Goal: Find specific page/section: Find specific page/section

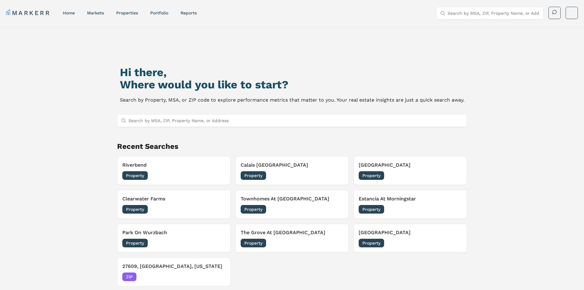
click at [149, 122] on input "Search by MSA, ZIP, Property Name, or Address" at bounding box center [295, 120] width 335 height 12
paste input "Strata Wynwood"
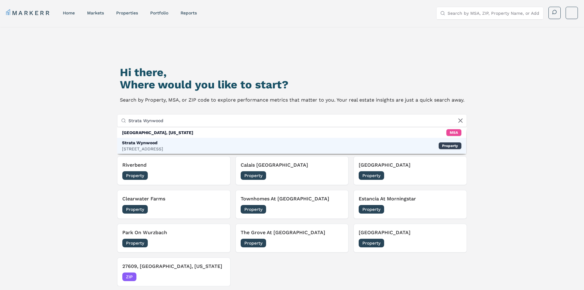
type input "Strata Wynwood"
click at [148, 148] on div "[STREET_ADDRESS]" at bounding box center [142, 149] width 41 height 6
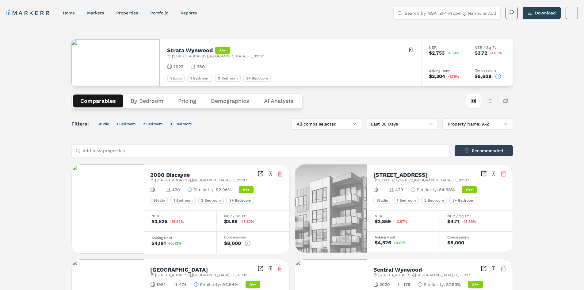
click at [233, 104] on button "Demographics" at bounding box center [230, 100] width 53 height 13
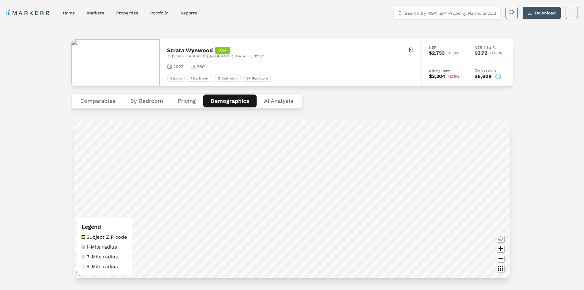
click at [536, 15] on button "Download" at bounding box center [542, 13] width 38 height 12
